Goal: Entertainment & Leisure: Browse casually

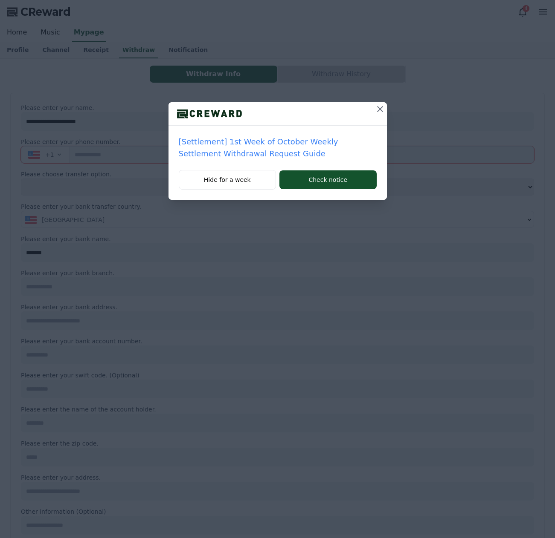
select select
click at [380, 109] on icon at bounding box center [380, 109] width 10 height 10
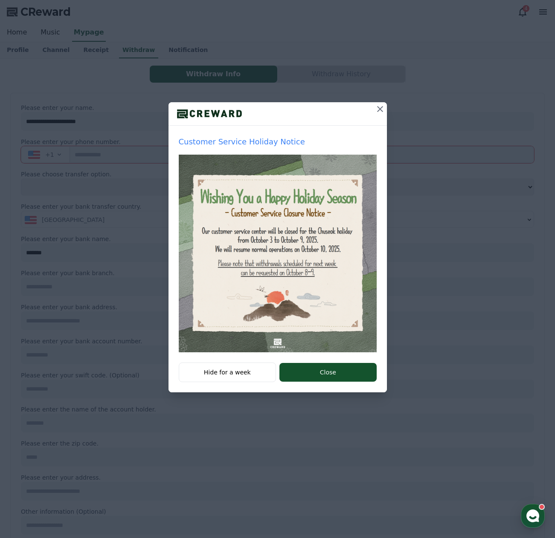
click at [381, 107] on icon at bounding box center [380, 109] width 10 height 10
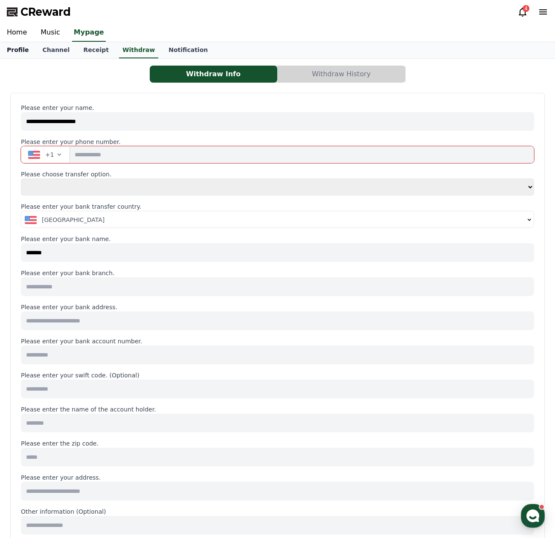
click at [14, 50] on link "Profile" at bounding box center [17, 50] width 35 height 16
select select "**********"
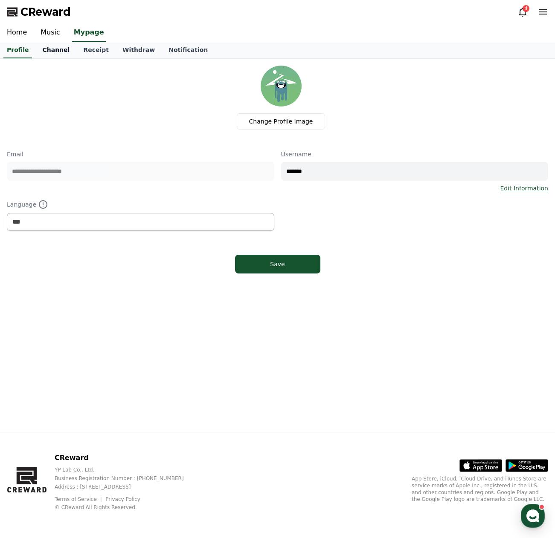
click at [49, 49] on link "Channel" at bounding box center [55, 50] width 41 height 16
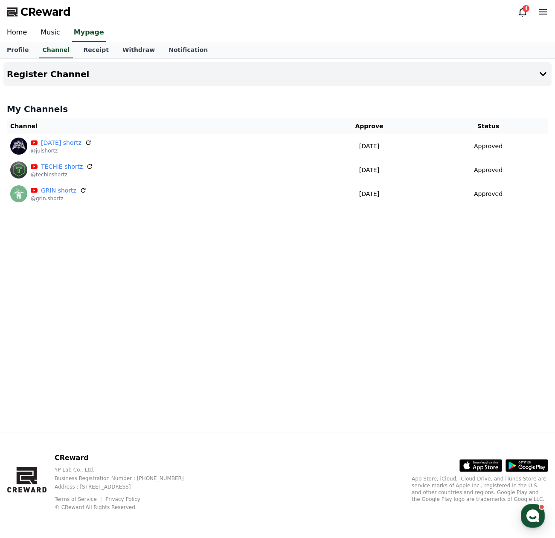
click at [50, 35] on link "Music" at bounding box center [50, 33] width 33 height 18
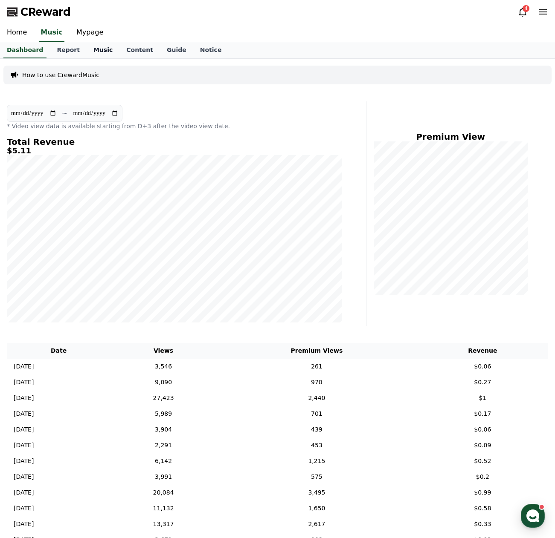
click at [92, 49] on link "Music" at bounding box center [103, 50] width 33 height 16
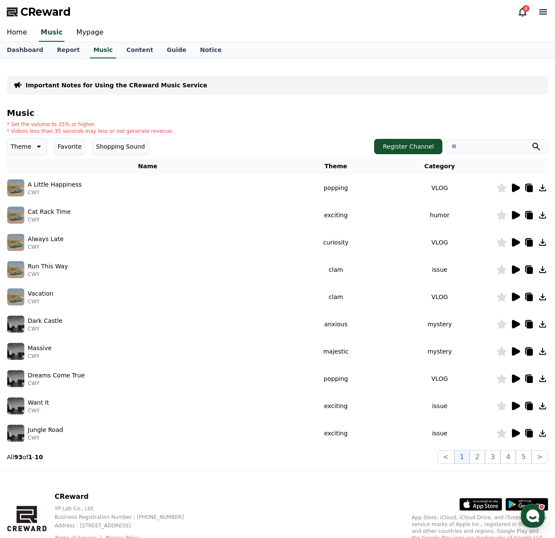
click at [69, 150] on button "Favorite" at bounding box center [70, 146] width 32 height 17
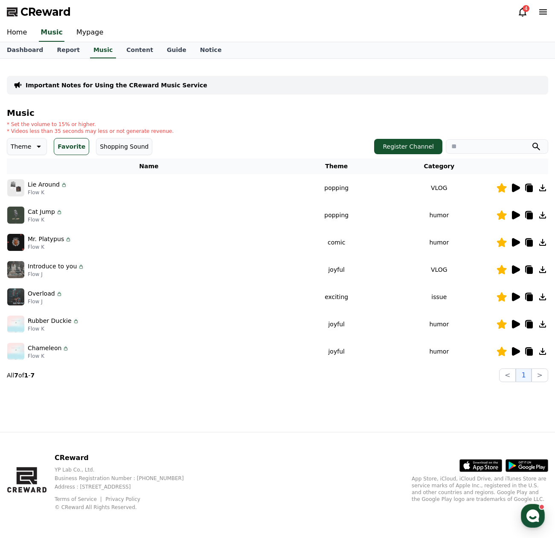
click at [518, 298] on icon at bounding box center [516, 297] width 8 height 9
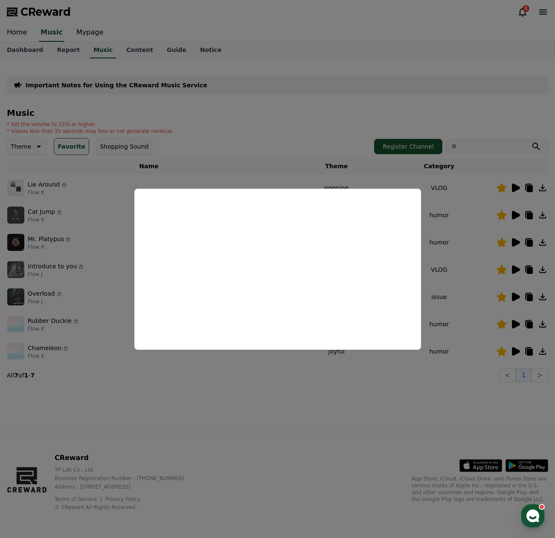
click at [21, 298] on button "close modal" at bounding box center [277, 269] width 555 height 538
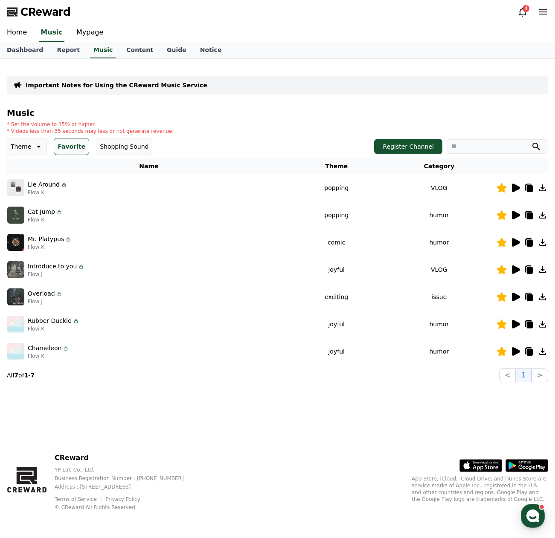
click at [516, 269] on icon at bounding box center [516, 270] width 8 height 9
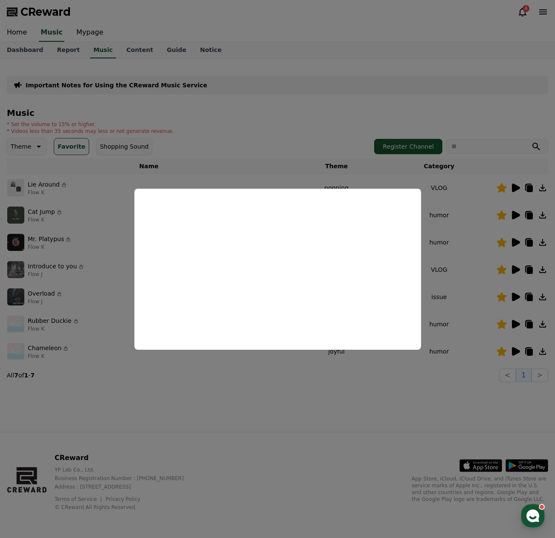
click at [272, 390] on button "close modal" at bounding box center [277, 269] width 555 height 538
